Goal: Find specific page/section: Find specific page/section

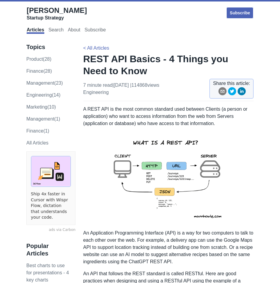
click at [173, 165] on img at bounding box center [168, 178] width 131 height 93
click at [167, 168] on img at bounding box center [168, 178] width 131 height 93
